Goal: Use online tool/utility: Utilize a website feature to perform a specific function

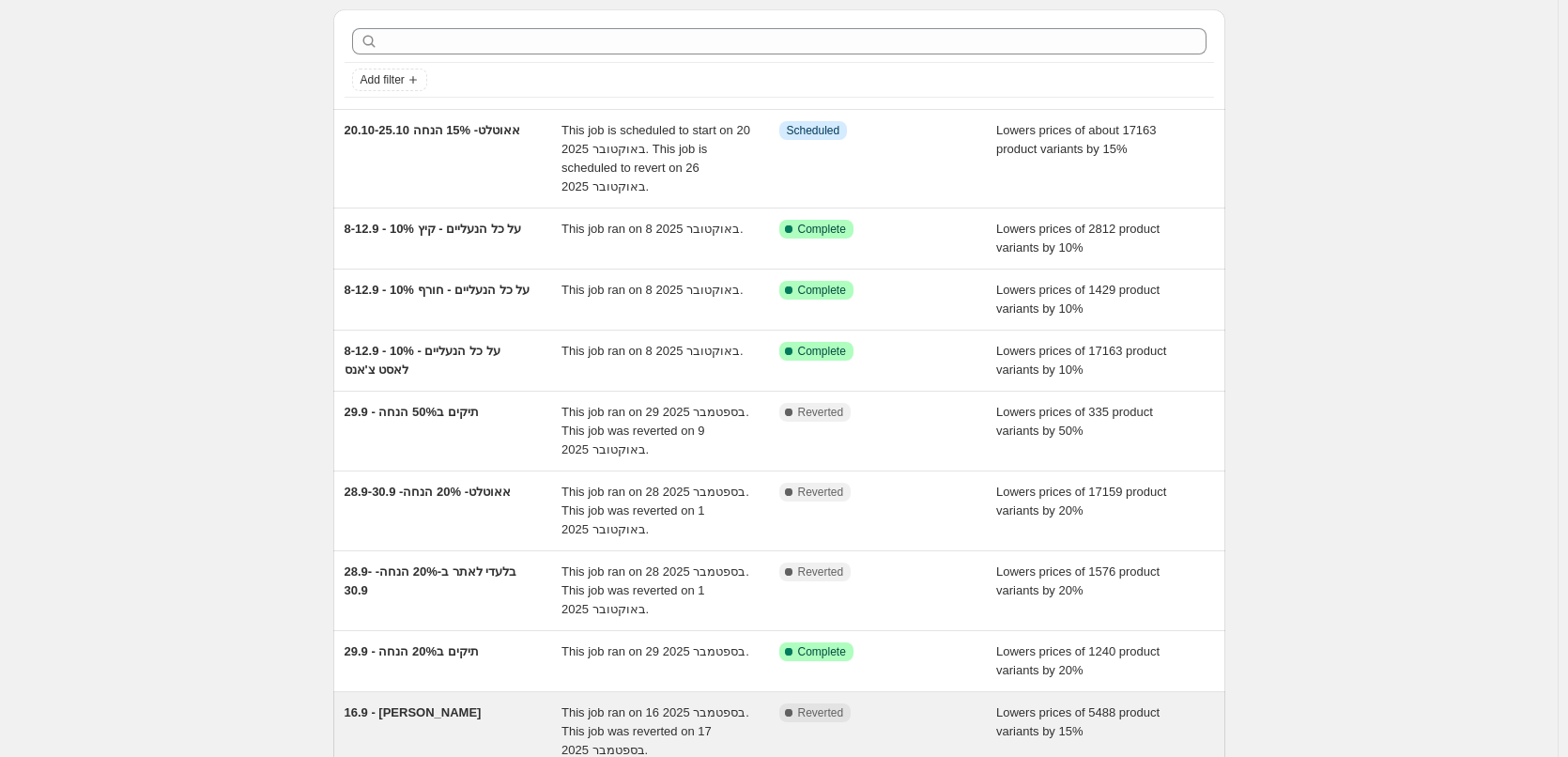
scroll to position [94, 0]
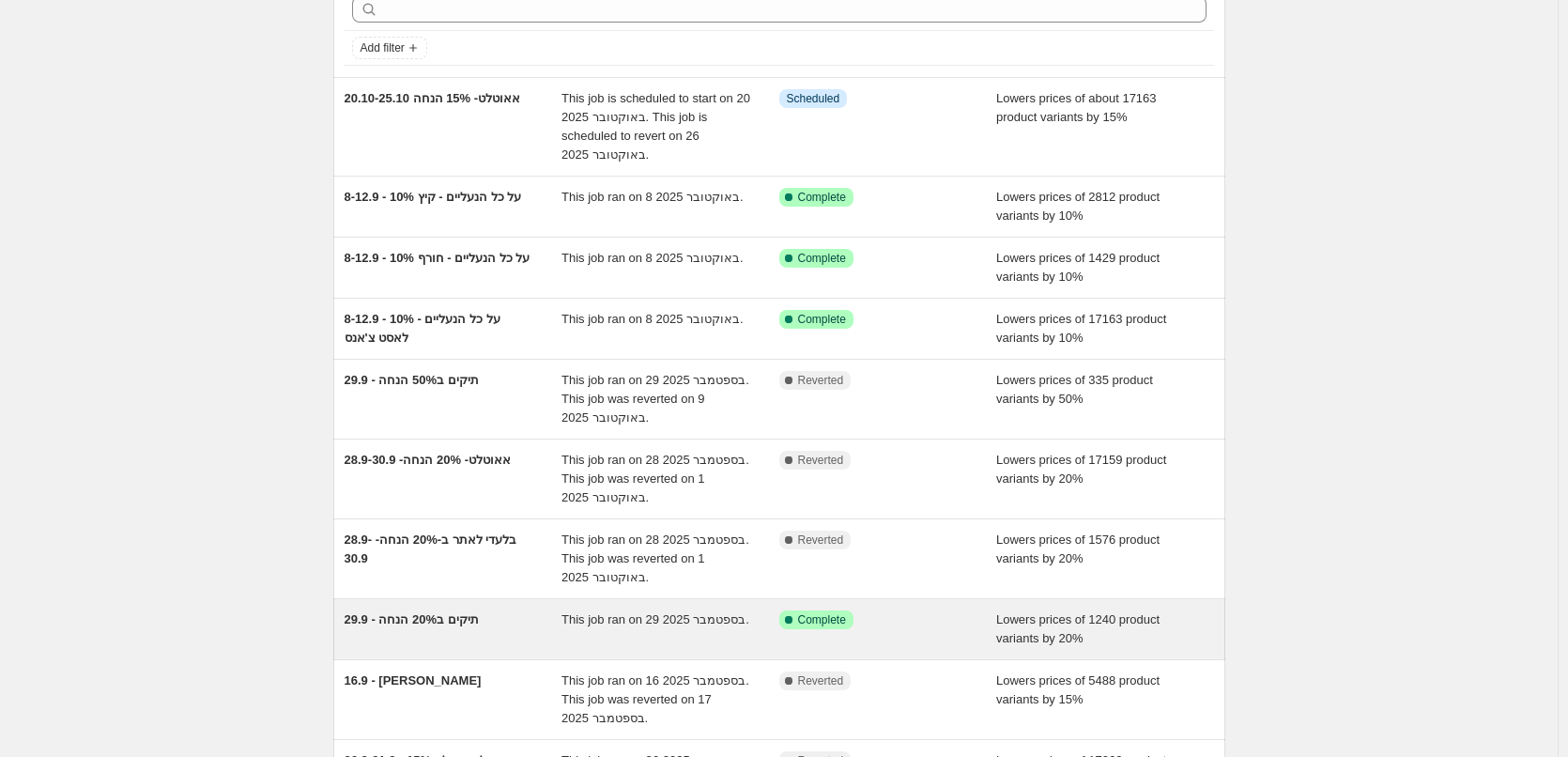
click at [498, 625] on div "29.9 - תיקים ב20% הנחה" at bounding box center [453, 630] width 217 height 38
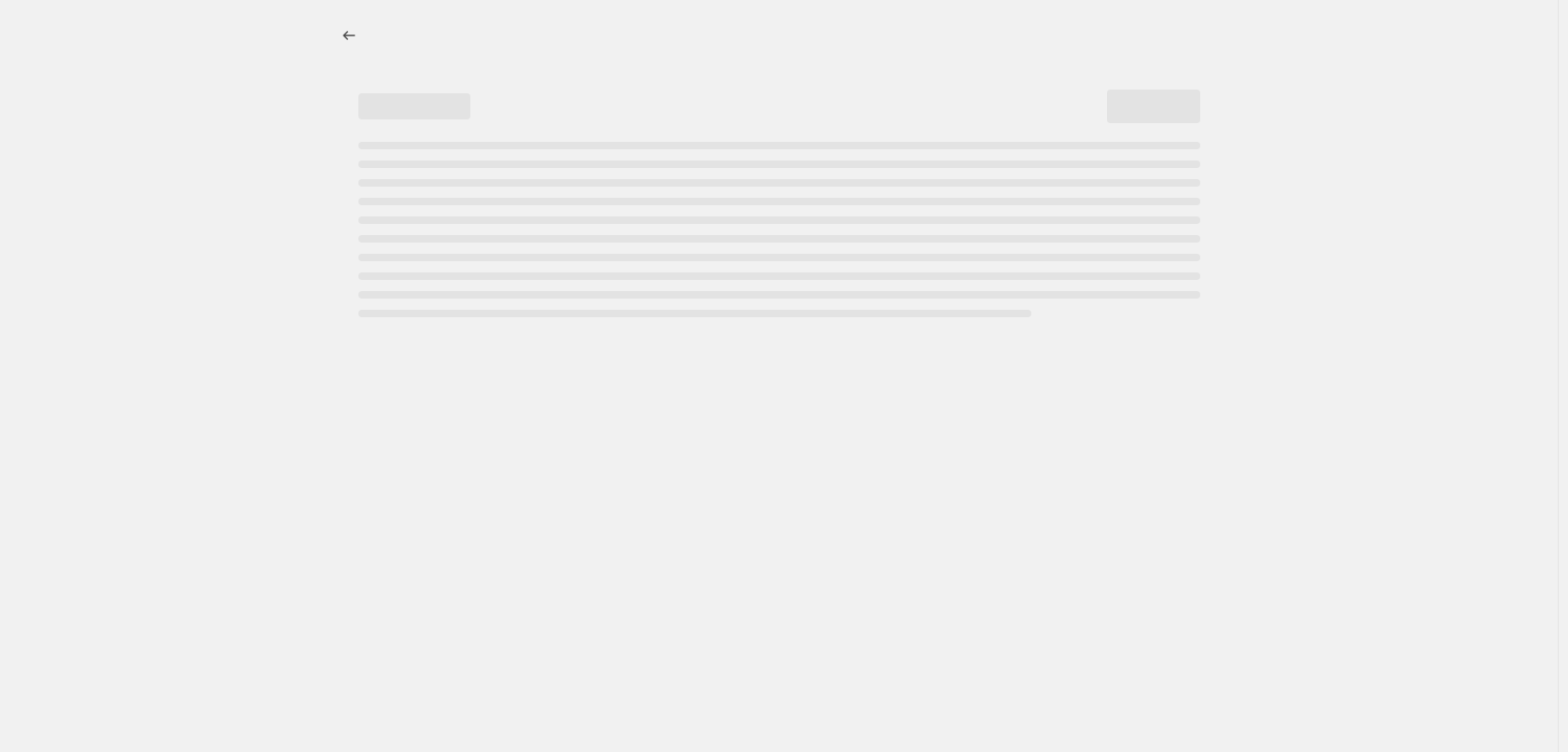
select select "percentage"
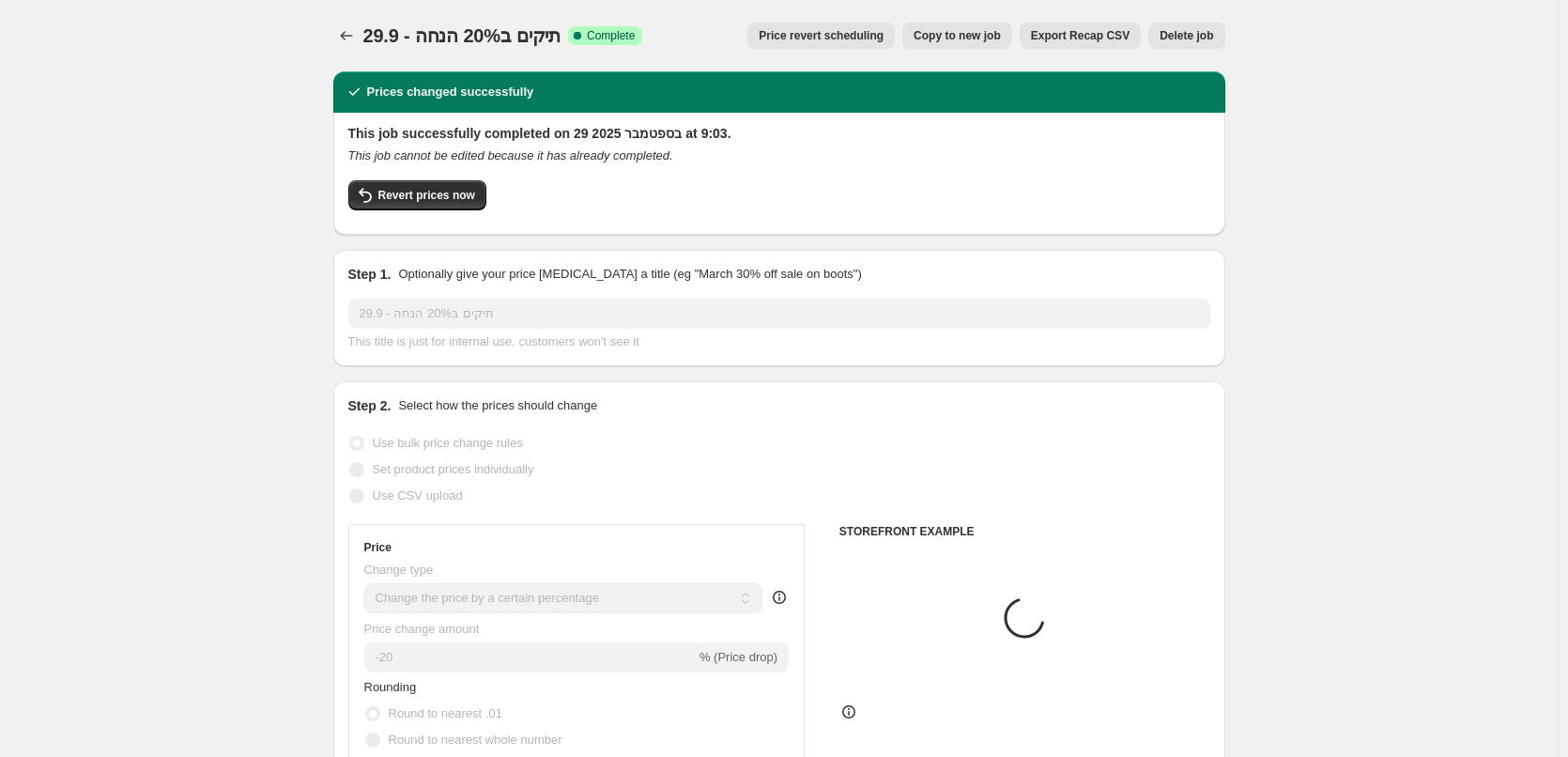
select select "collection"
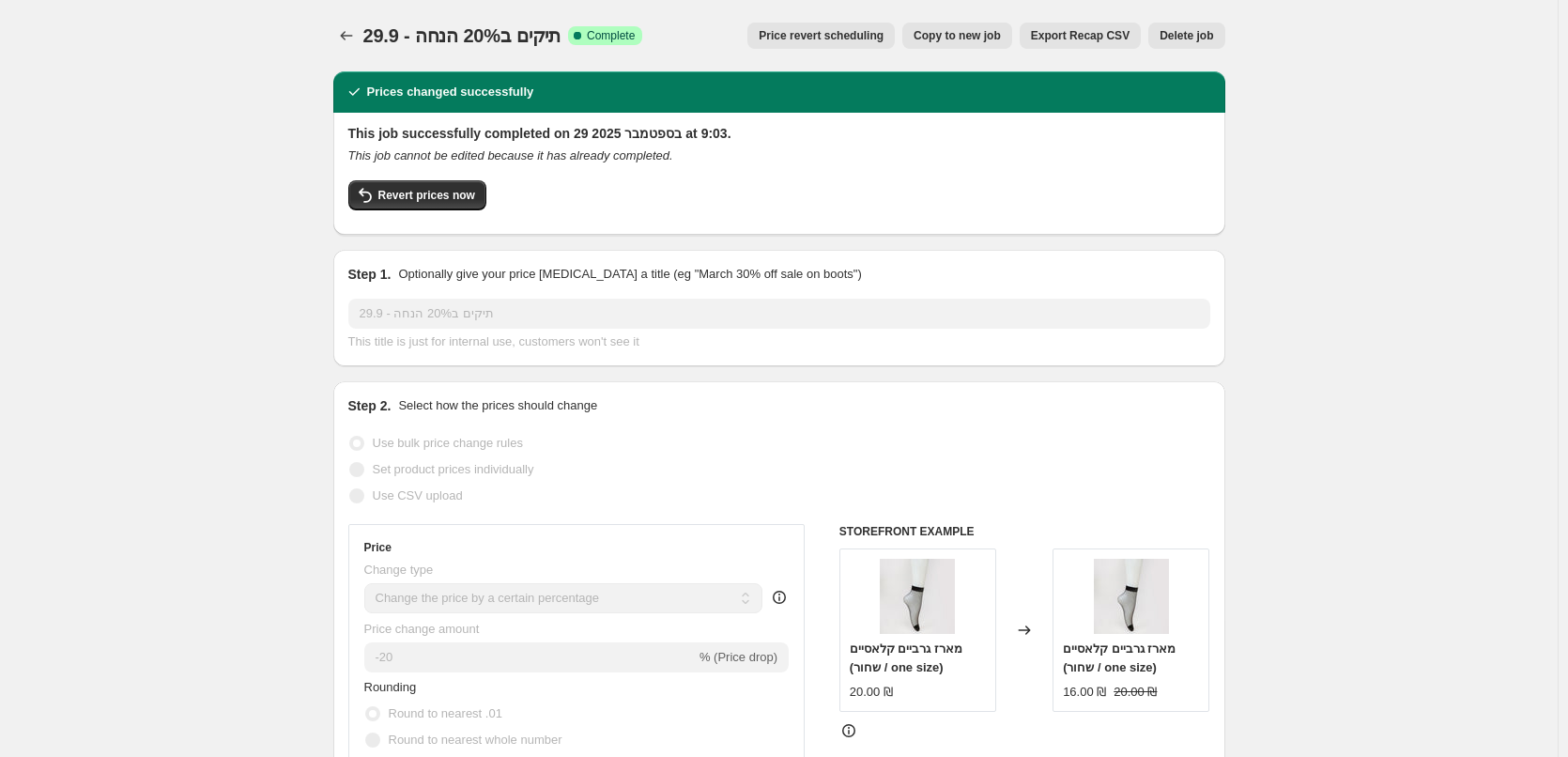
click at [415, 192] on span "Revert prices now" at bounding box center [426, 196] width 97 height 15
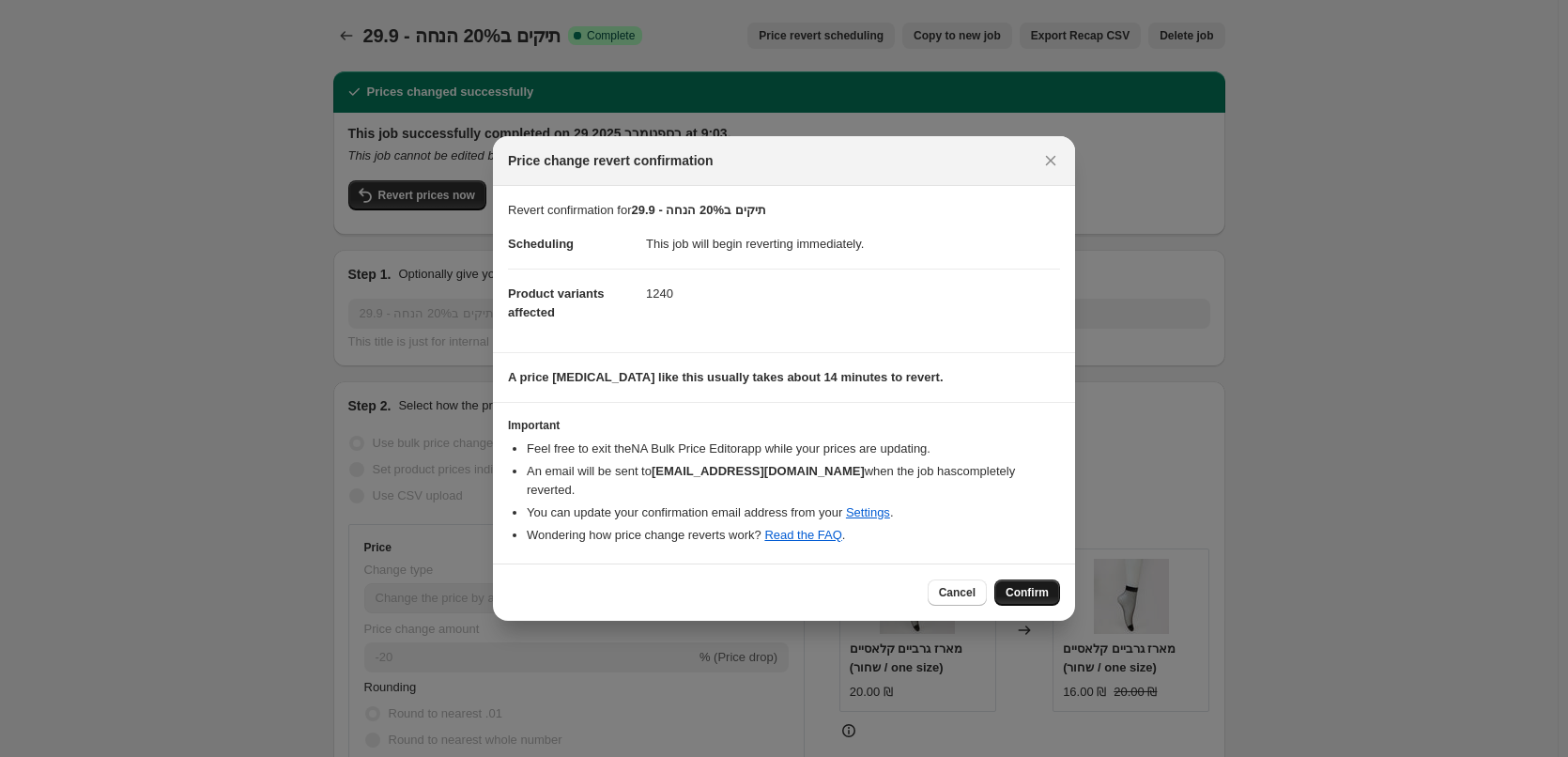
click at [1048, 587] on span "Confirm" at bounding box center [1027, 593] width 43 height 15
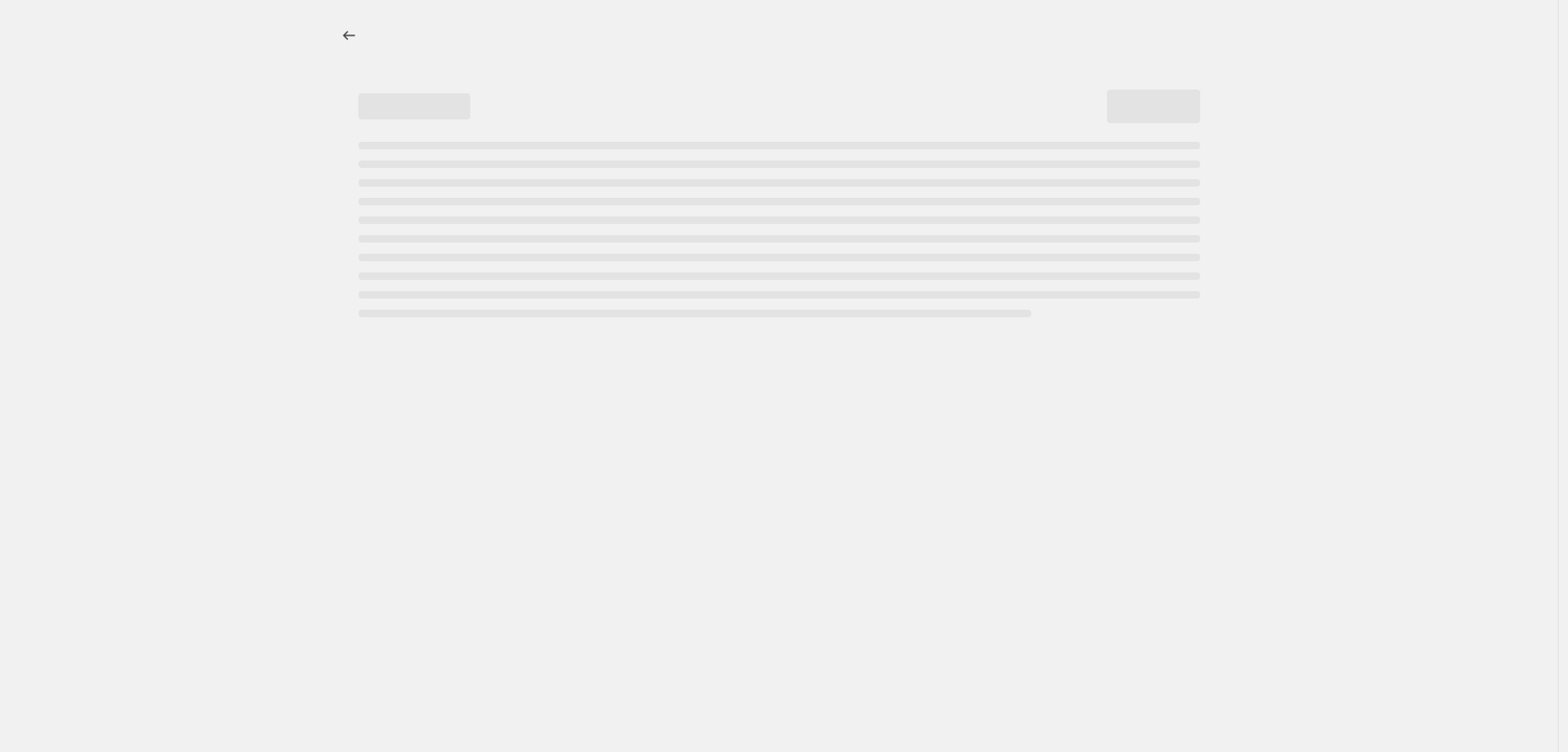
select select "percentage"
select select "collection"
